Goal: Task Accomplishment & Management: Use online tool/utility

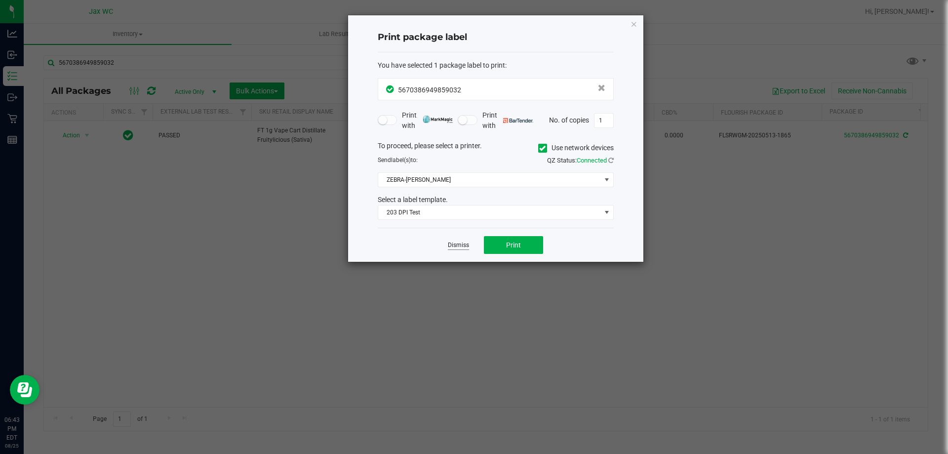
click at [465, 243] on link "Dismiss" at bounding box center [458, 245] width 21 height 8
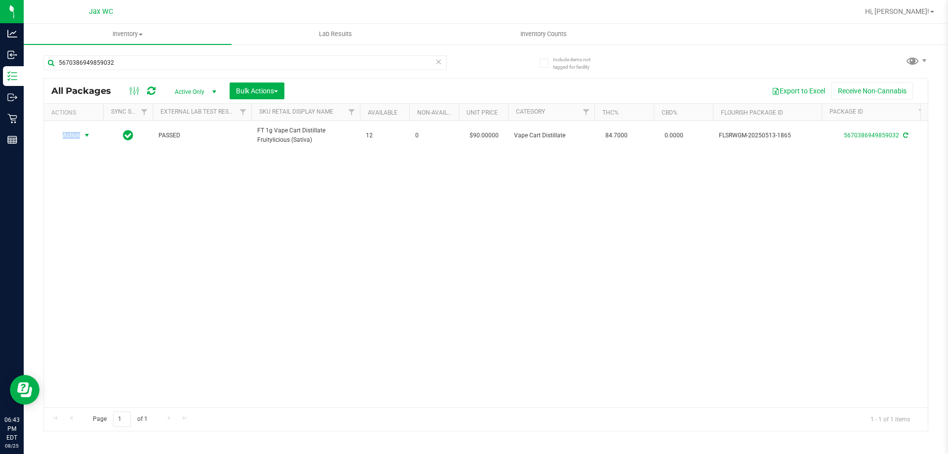
click at [465, 243] on div "Action Action Adjust qty Create package Edit attributes Global inventory Locate…" at bounding box center [486, 264] width 884 height 286
click at [210, 69] on input "5670386949859032" at bounding box center [244, 62] width 403 height 15
click at [208, 69] on input "5670386949859032" at bounding box center [244, 62] width 403 height 15
type input "3467643078229318"
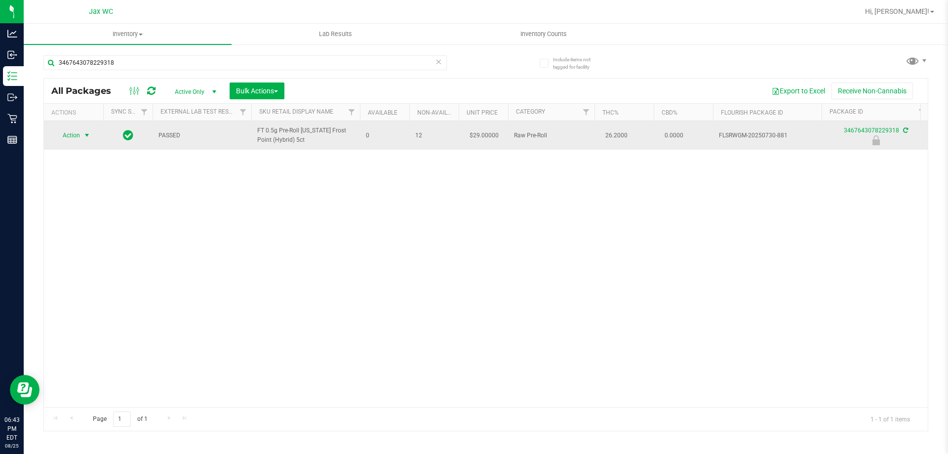
click at [67, 133] on span "Action" at bounding box center [67, 135] width 27 height 14
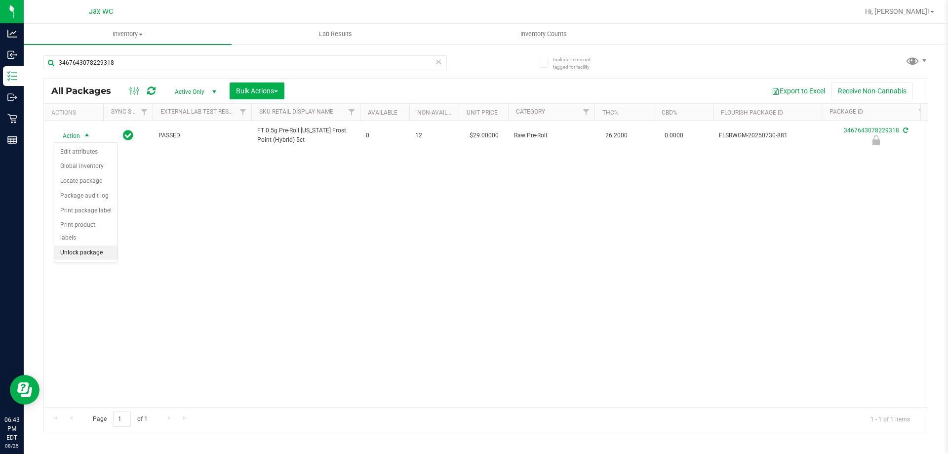
click at [98, 245] on li "Unlock package" at bounding box center [85, 252] width 63 height 15
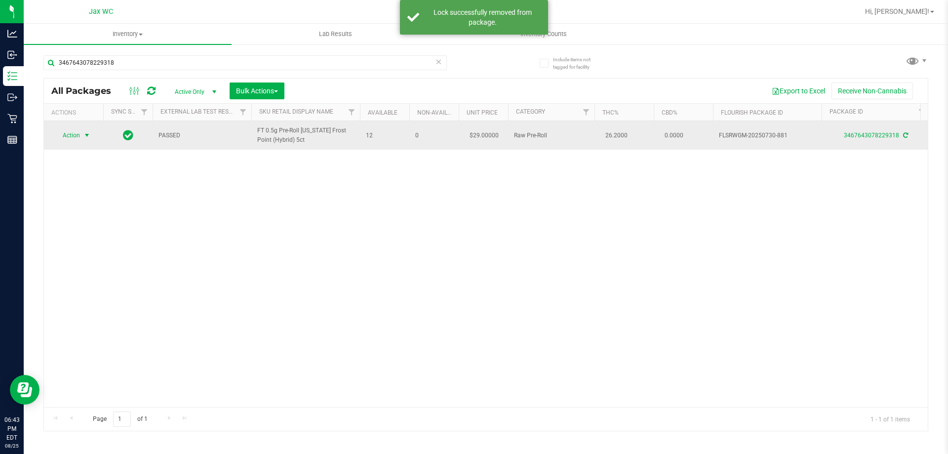
click at [78, 134] on span "Action" at bounding box center [67, 135] width 27 height 14
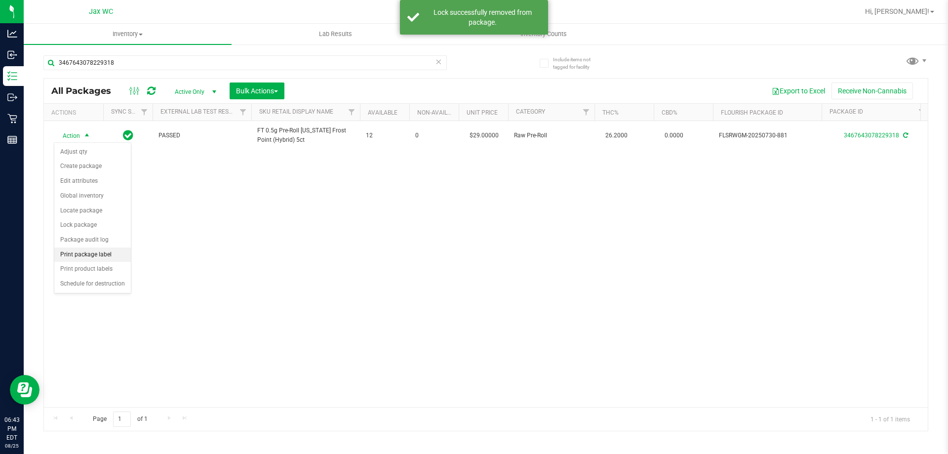
click at [107, 250] on li "Print package label" at bounding box center [92, 254] width 77 height 15
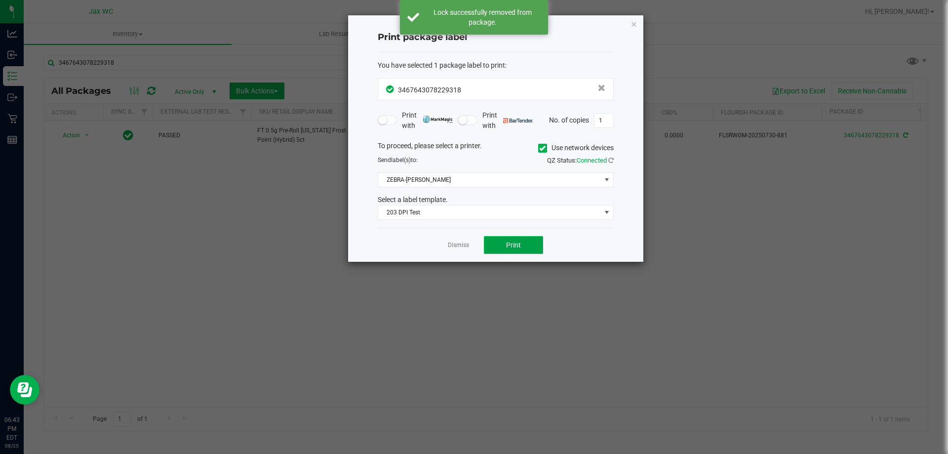
click at [519, 244] on span "Print" at bounding box center [513, 245] width 15 height 8
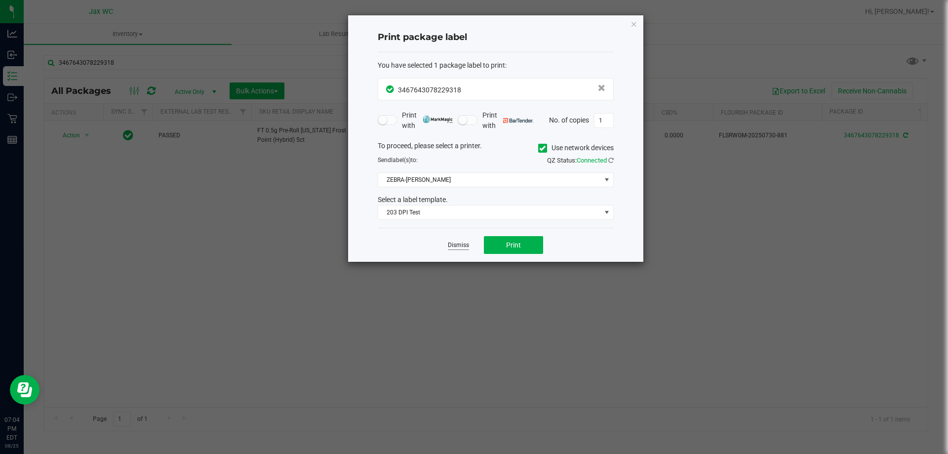
click at [467, 244] on link "Dismiss" at bounding box center [458, 245] width 21 height 8
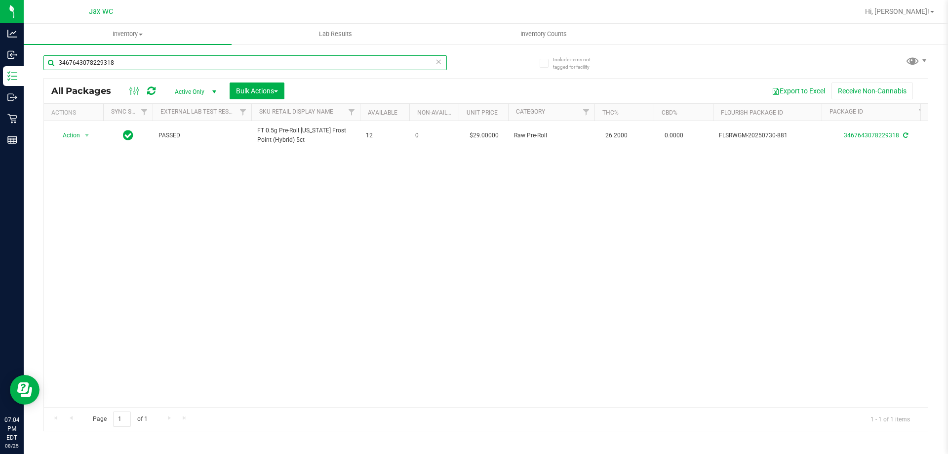
click at [161, 66] on input "3467643078229318" at bounding box center [244, 62] width 403 height 15
click at [162, 66] on input "3467643078229318" at bounding box center [244, 62] width 403 height 15
type input "8992191306377002"
click at [75, 139] on span "Action" at bounding box center [67, 135] width 27 height 14
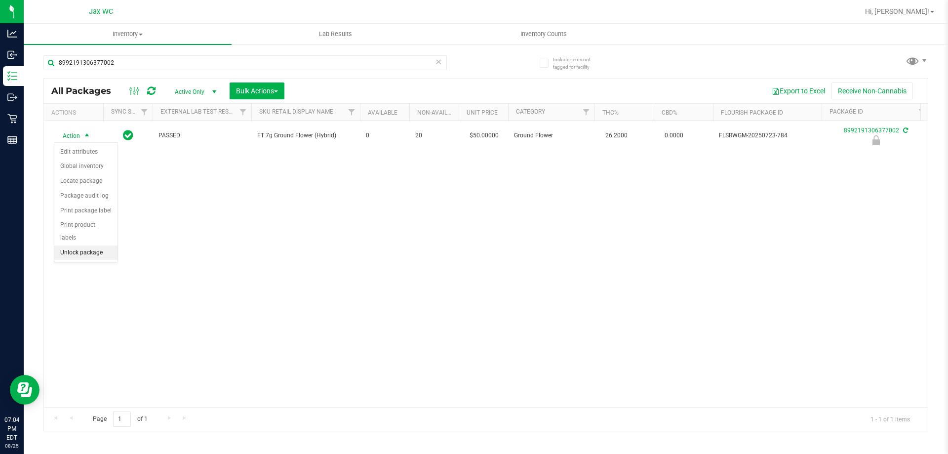
click at [102, 245] on li "Unlock package" at bounding box center [85, 252] width 63 height 15
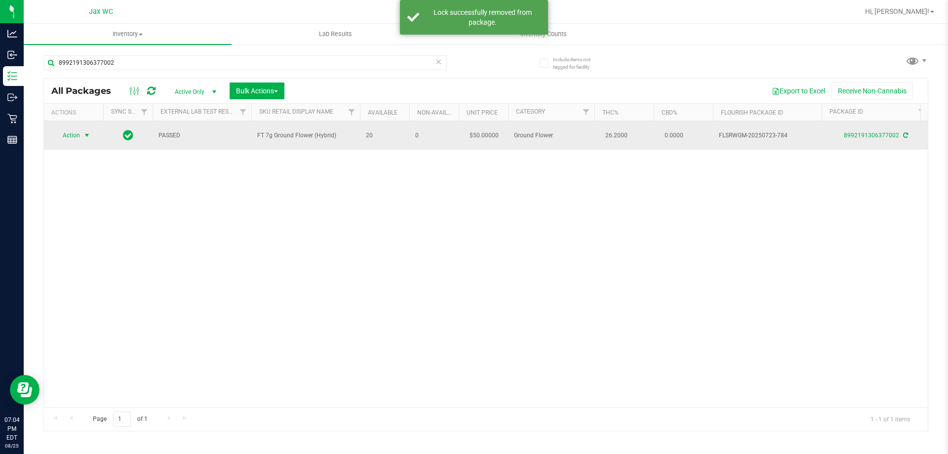
click at [76, 133] on span "Action" at bounding box center [67, 135] width 27 height 14
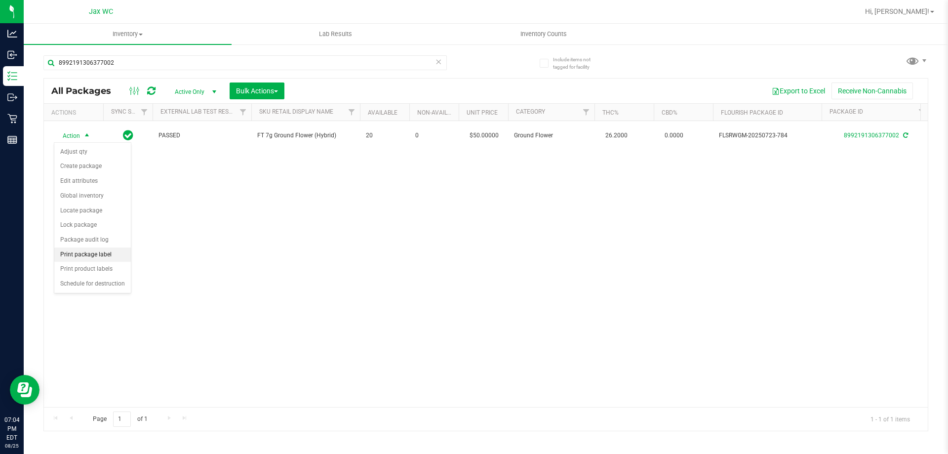
click at [122, 252] on li "Print package label" at bounding box center [92, 254] width 77 height 15
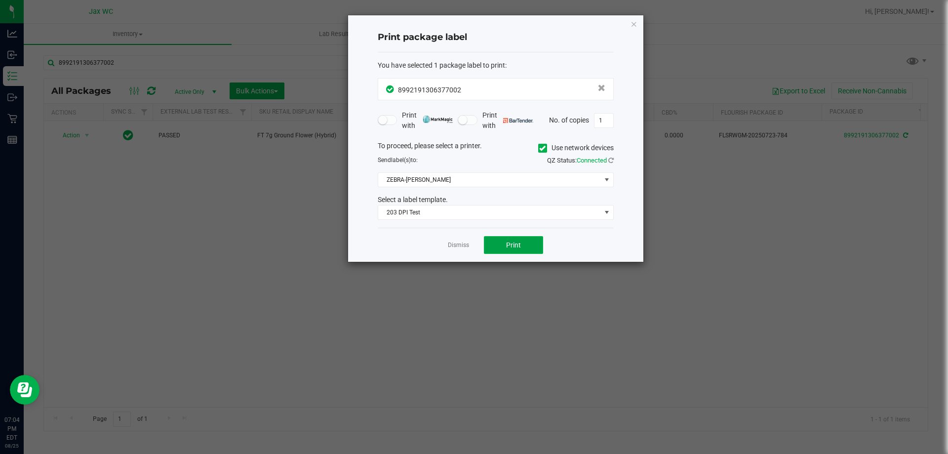
click at [526, 249] on button "Print" at bounding box center [513, 245] width 59 height 18
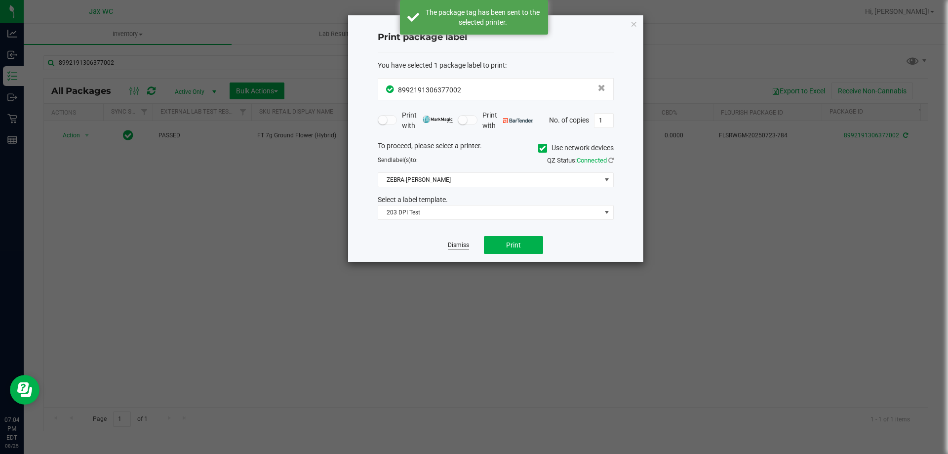
click at [462, 246] on link "Dismiss" at bounding box center [458, 245] width 21 height 8
